Goal: Task Accomplishment & Management: Complete application form

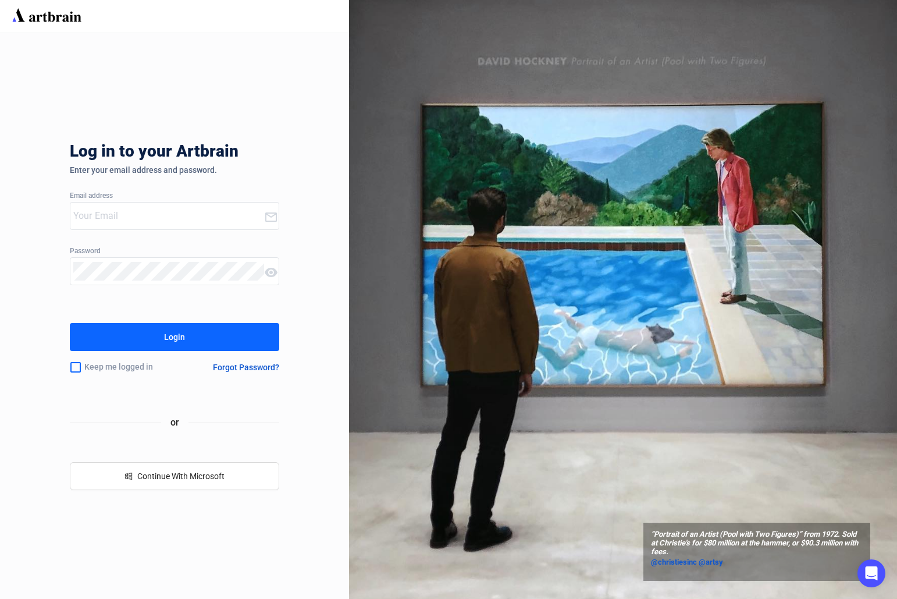
type input "[PERSON_NAME][EMAIL_ADDRESS][DOMAIN_NAME]"
click at [206, 344] on button "Login" at bounding box center [174, 337] width 209 height 28
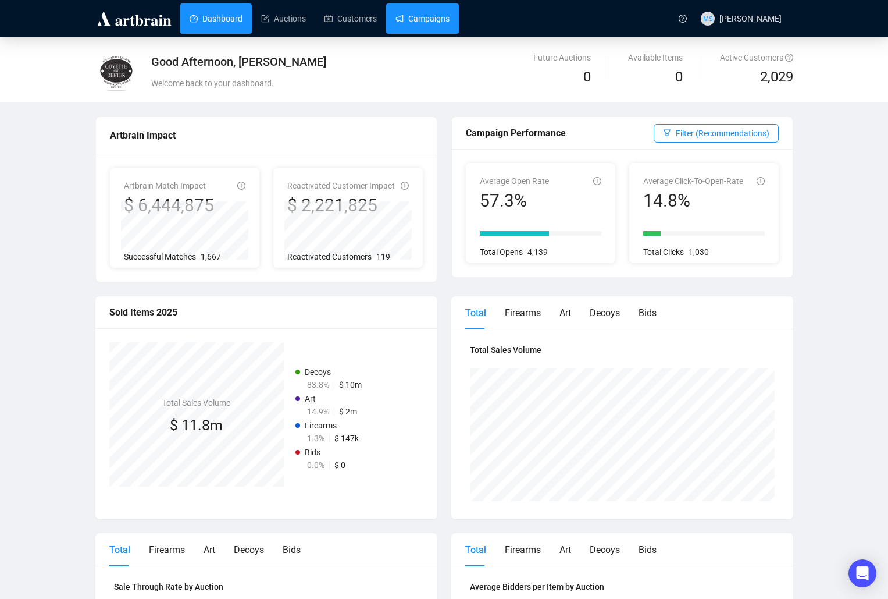
click at [400, 17] on link "Campaigns" at bounding box center [423, 18] width 54 height 30
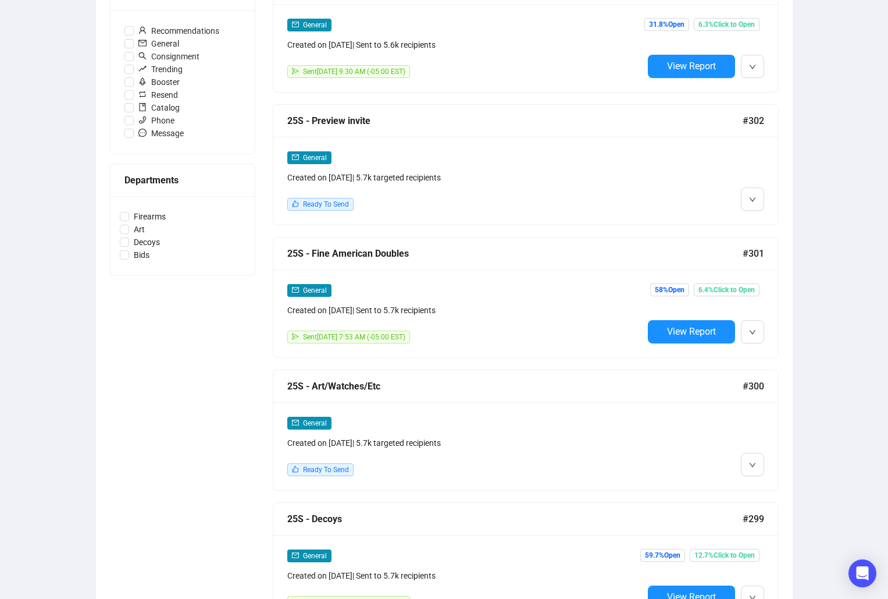
scroll to position [465, 0]
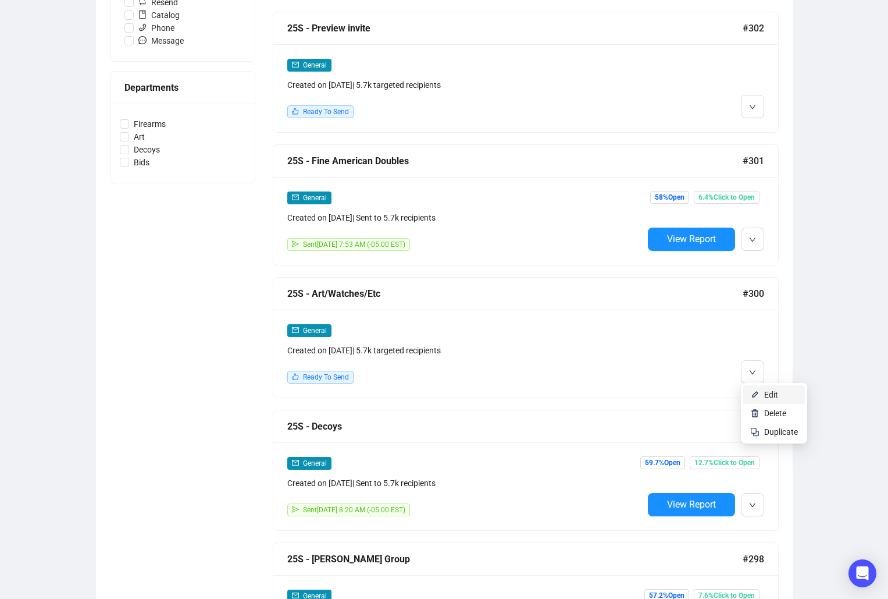
click at [763, 390] on li "Edit" at bounding box center [775, 394] width 62 height 19
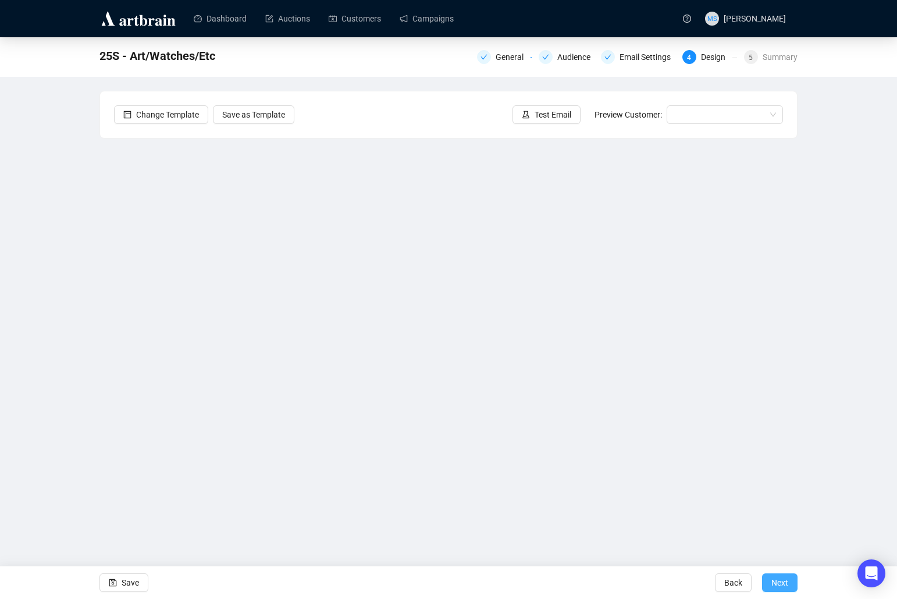
click at [772, 585] on span "Next" at bounding box center [779, 582] width 17 height 33
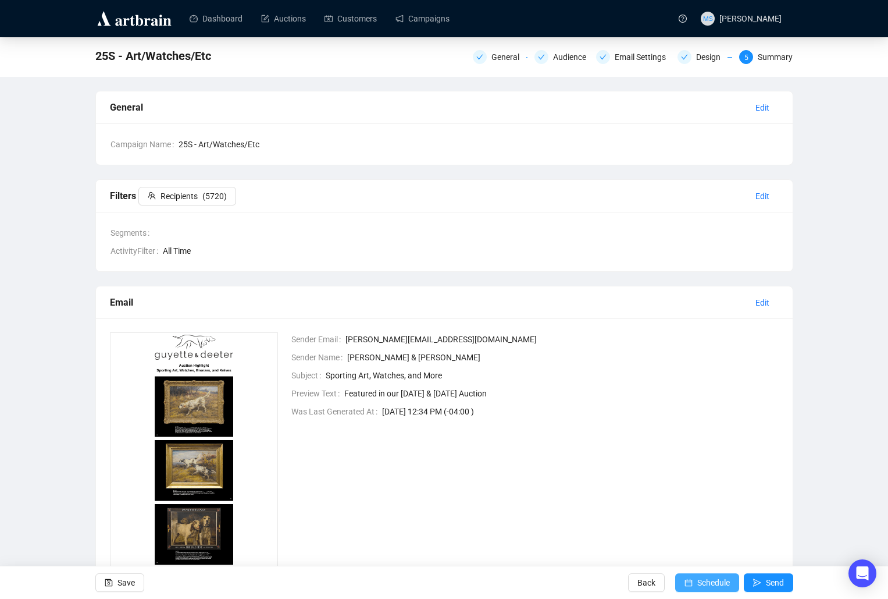
click at [712, 582] on span "Schedule" at bounding box center [714, 582] width 33 height 33
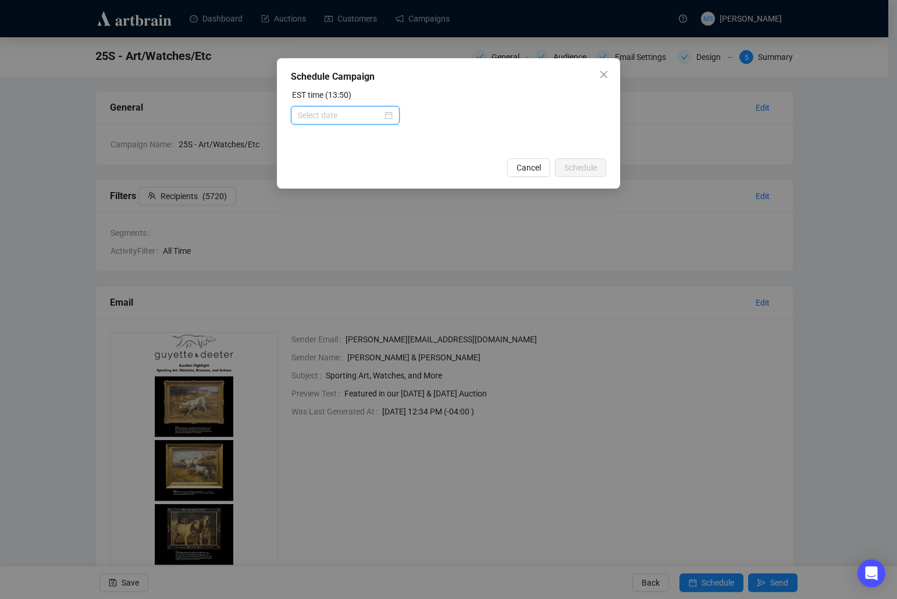
click at [366, 120] on input at bounding box center [340, 115] width 84 height 13
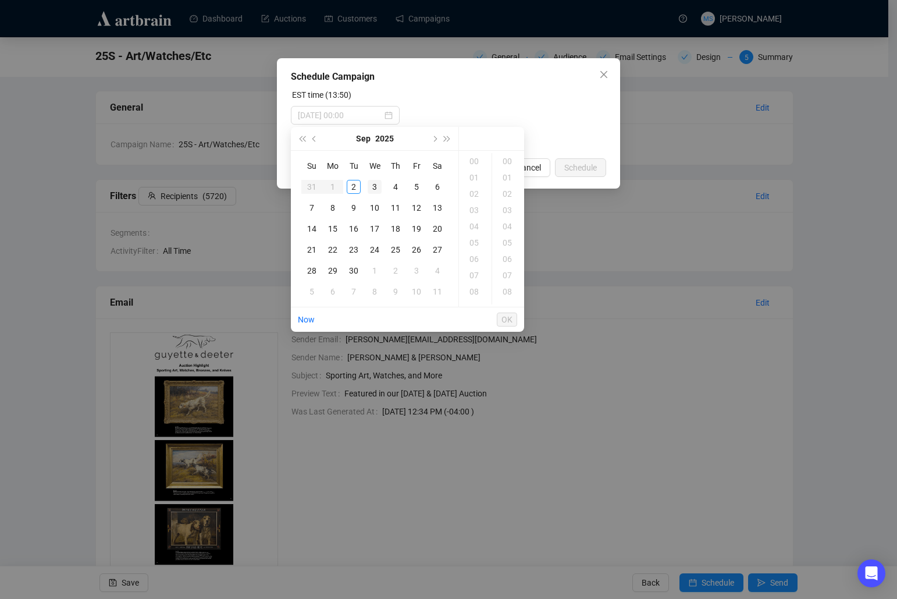
click at [378, 186] on div "3" at bounding box center [375, 187] width 14 height 14
click at [478, 250] on div "10" at bounding box center [475, 247] width 28 height 16
click at [514, 265] on div "30" at bounding box center [509, 262] width 28 height 16
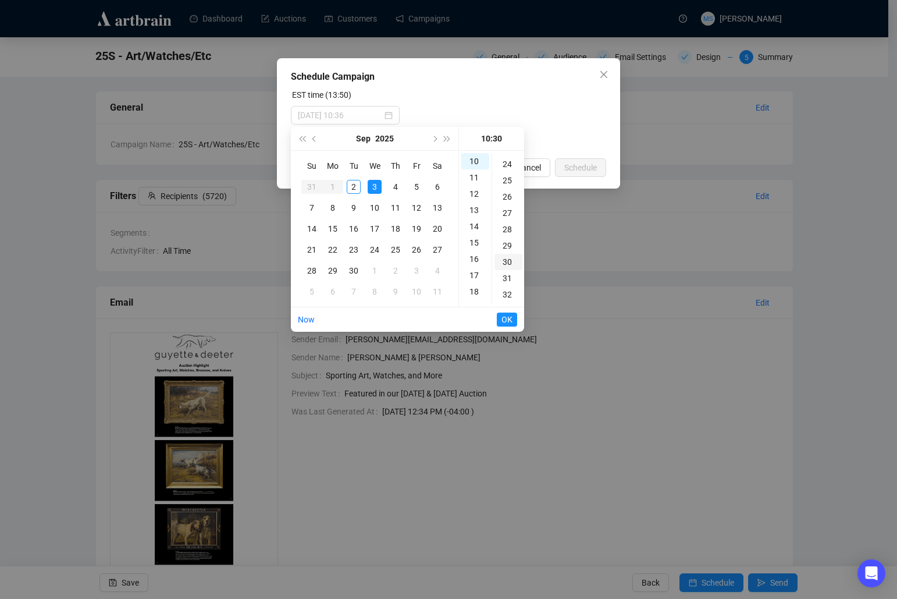
scroll to position [489, 0]
click at [505, 322] on span "OK" at bounding box center [507, 319] width 11 height 22
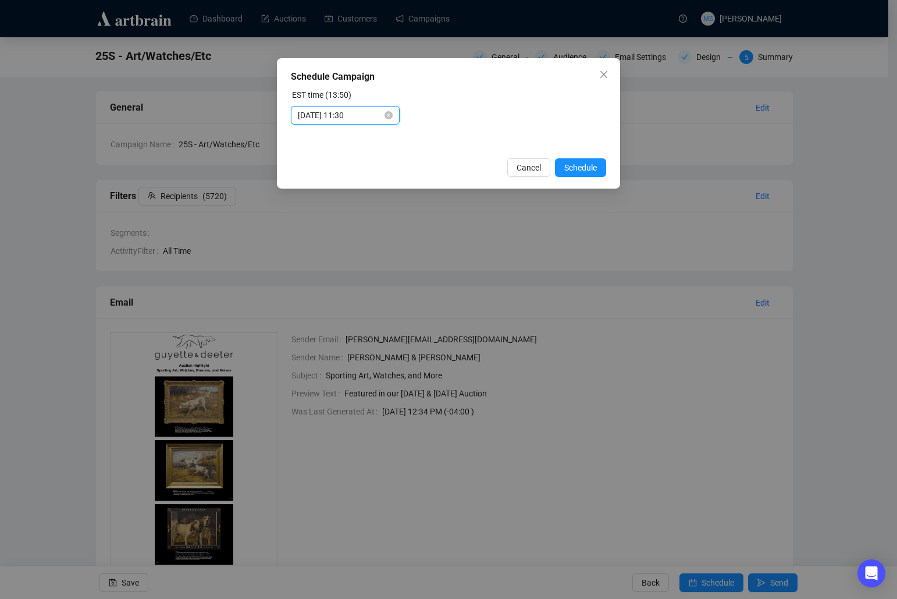
click at [371, 119] on input "[DATE] 11:30" at bounding box center [340, 115] width 84 height 13
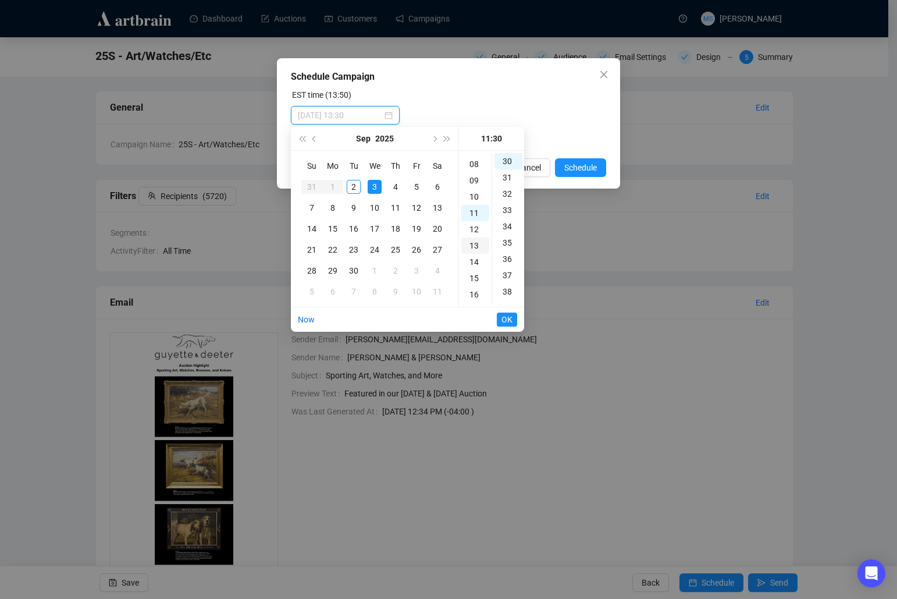
scroll to position [102, 0]
click at [473, 206] on div "09" at bounding box center [475, 206] width 28 height 16
click at [505, 156] on div "30" at bounding box center [509, 161] width 28 height 16
click at [507, 320] on span "OK" at bounding box center [507, 319] width 11 height 22
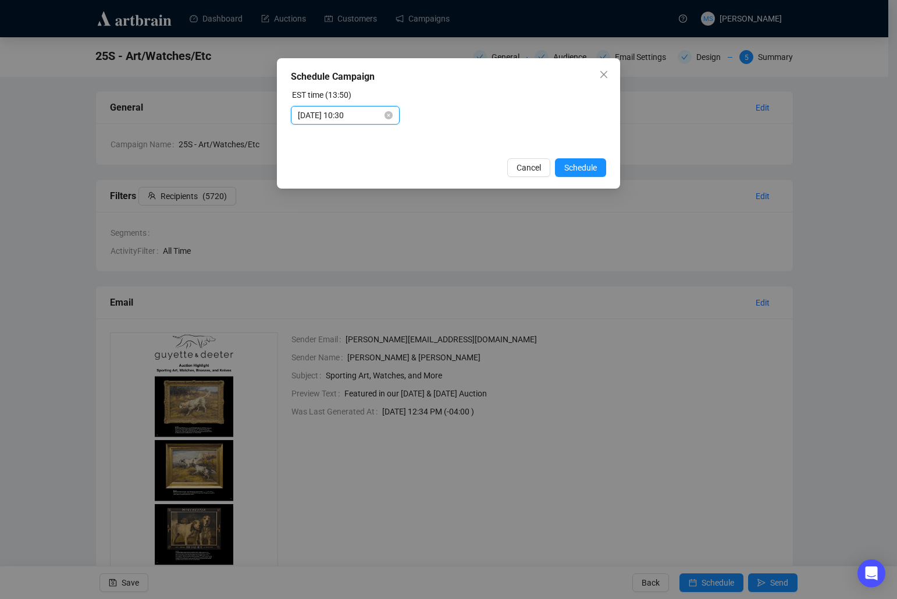
click at [378, 115] on input "[DATE] 10:30" at bounding box center [340, 115] width 84 height 13
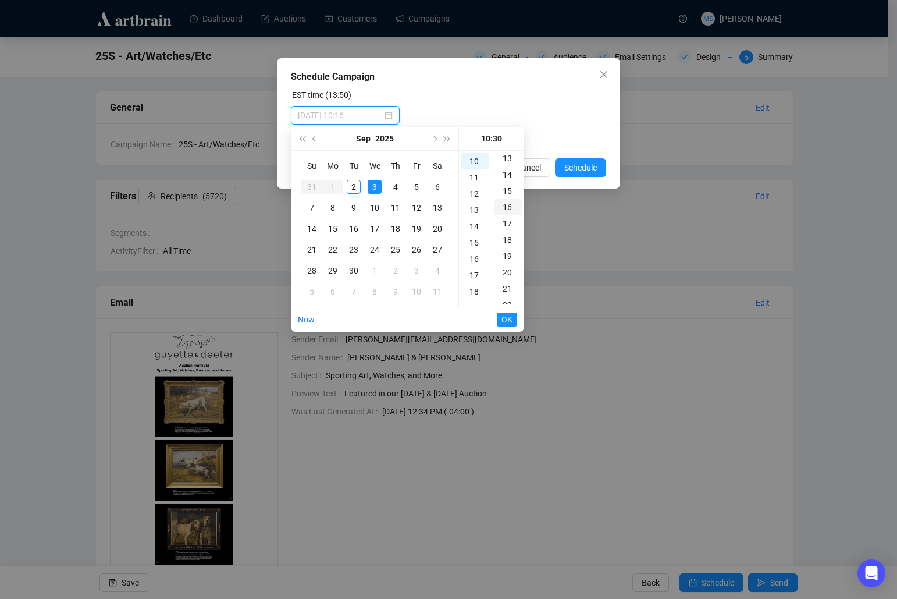
scroll to position [179, 0]
click at [506, 222] on div "15" at bounding box center [509, 227] width 28 height 16
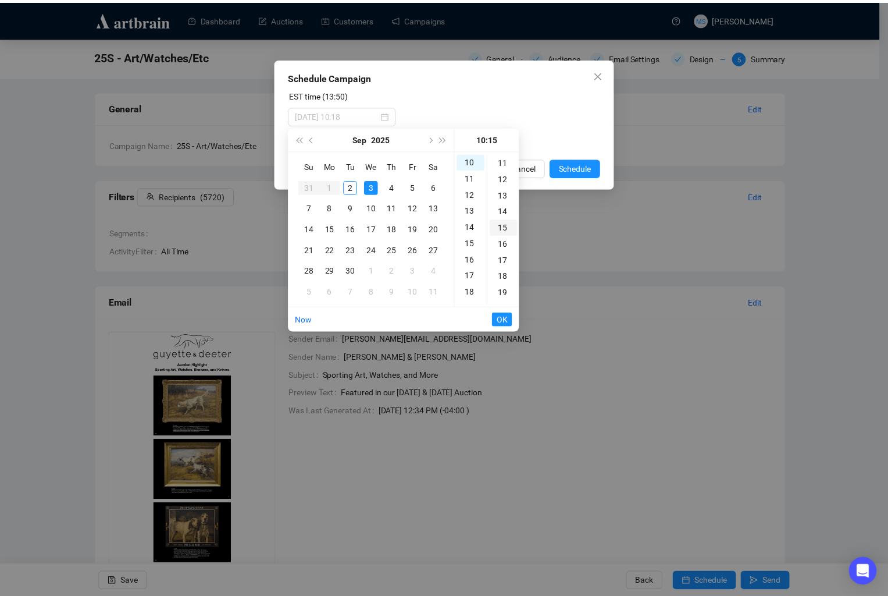
scroll to position [244, 0]
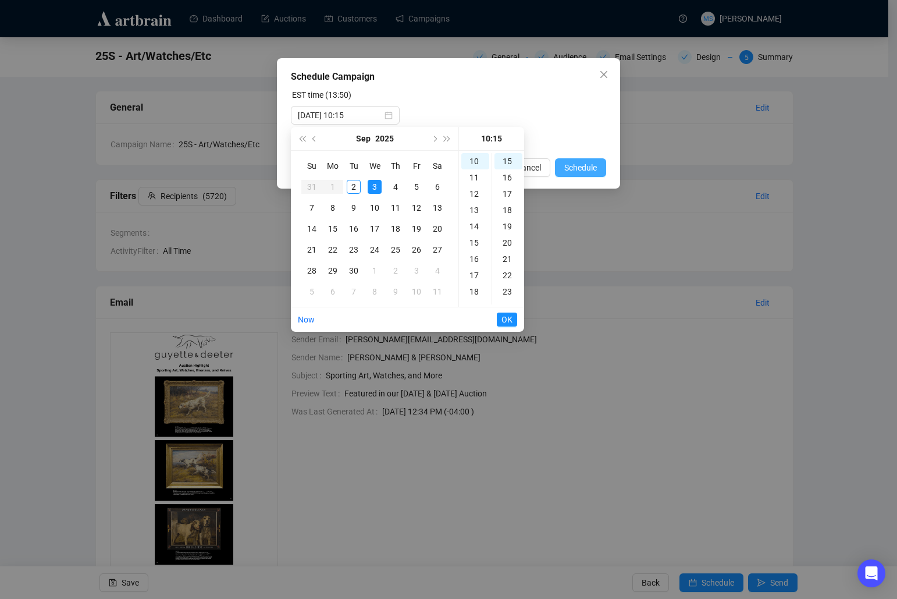
type input "[DATE] 10:30"
click at [568, 165] on span "Schedule" at bounding box center [580, 167] width 33 height 13
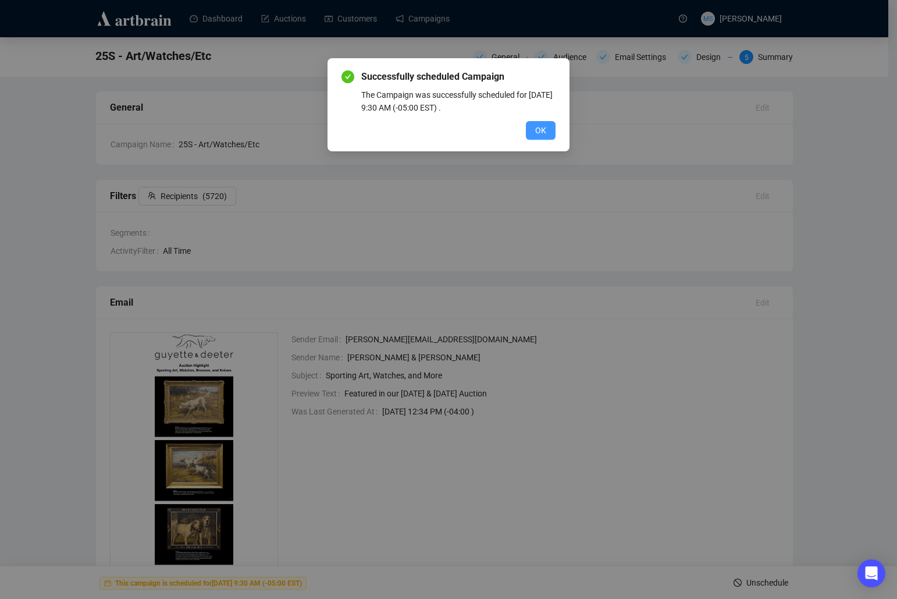
click at [543, 124] on span "OK" at bounding box center [540, 130] width 11 height 13
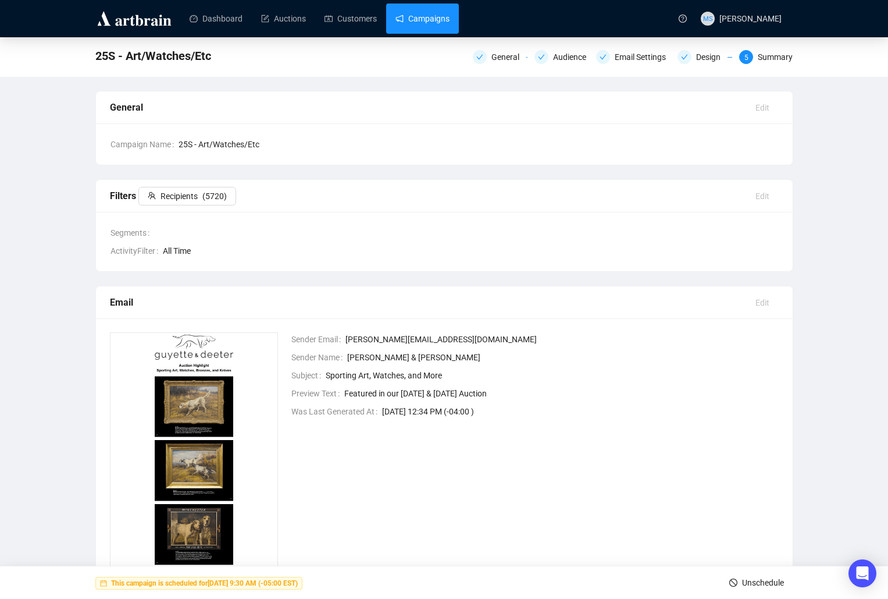
click at [412, 10] on link "Campaigns" at bounding box center [423, 18] width 54 height 30
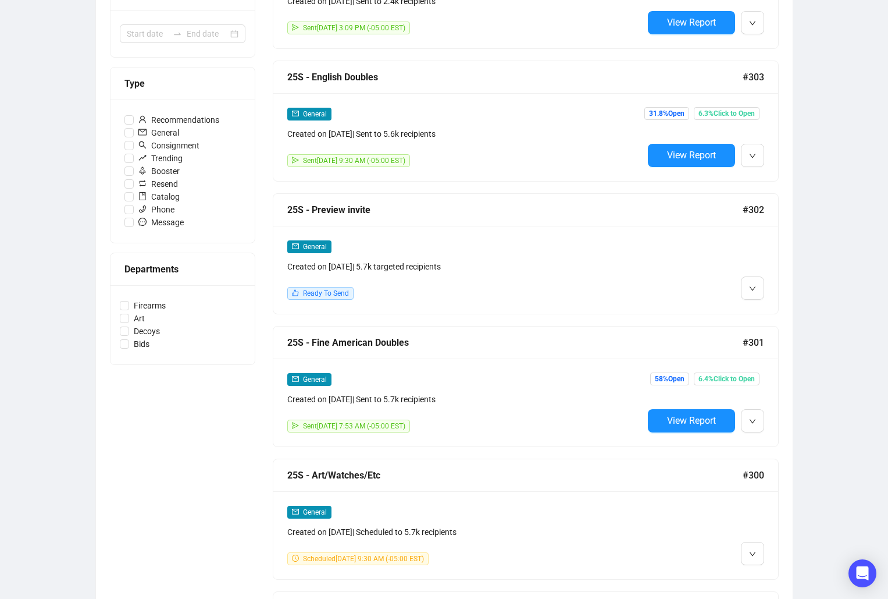
scroll to position [310, 0]
